Goal: Check status

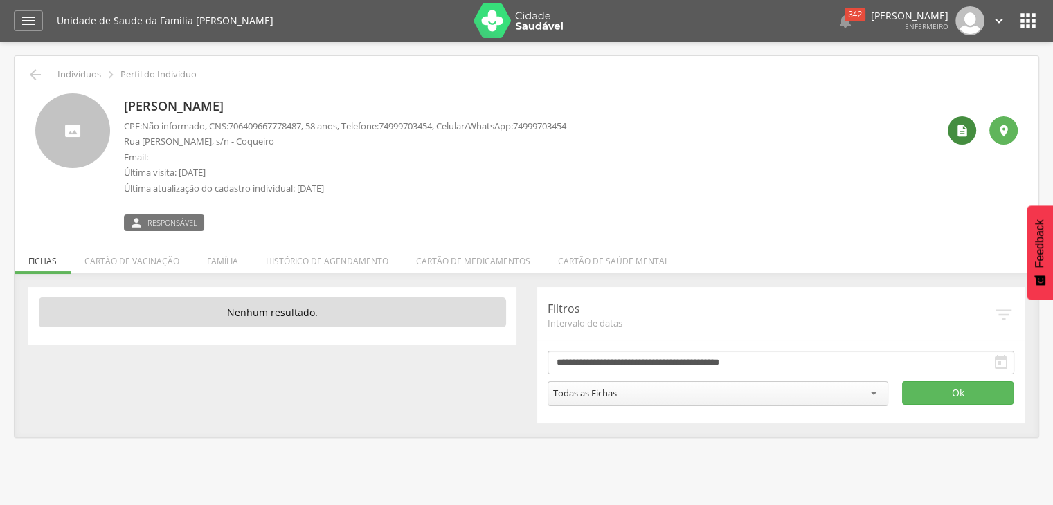
click at [966, 129] on icon "" at bounding box center [962, 131] width 14 height 14
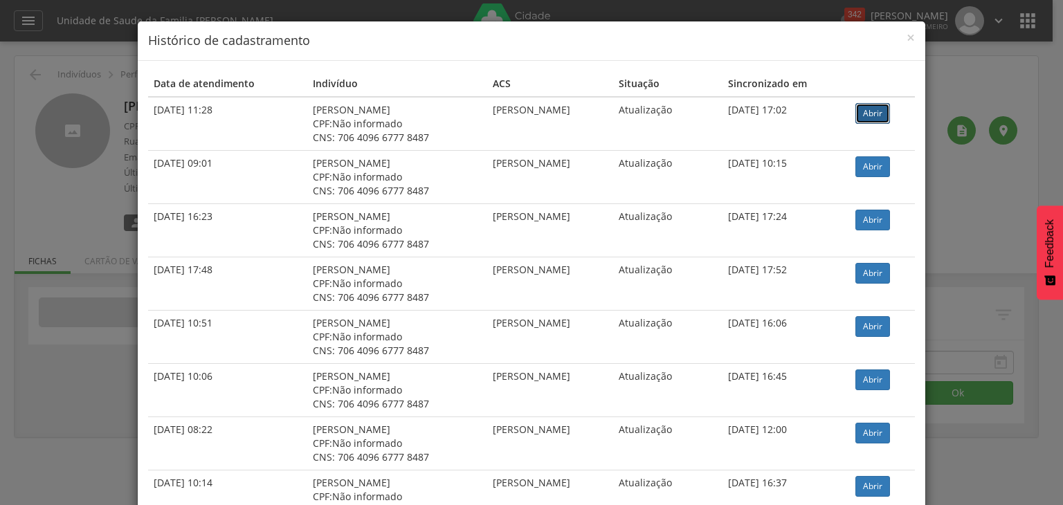
click at [869, 112] on link "Abrir" at bounding box center [873, 113] width 35 height 21
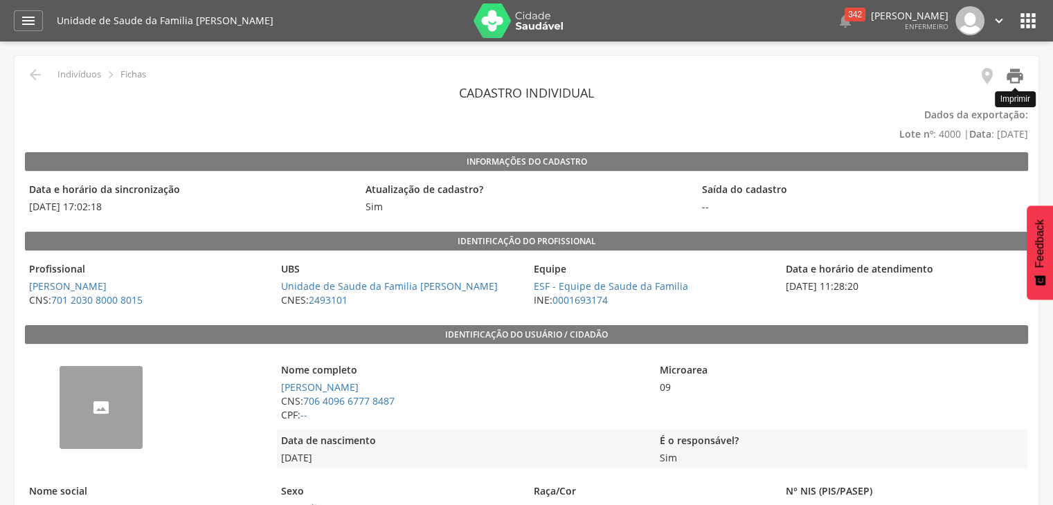
click at [1015, 75] on icon "" at bounding box center [1014, 75] width 19 height 19
